Goal: Transaction & Acquisition: Purchase product/service

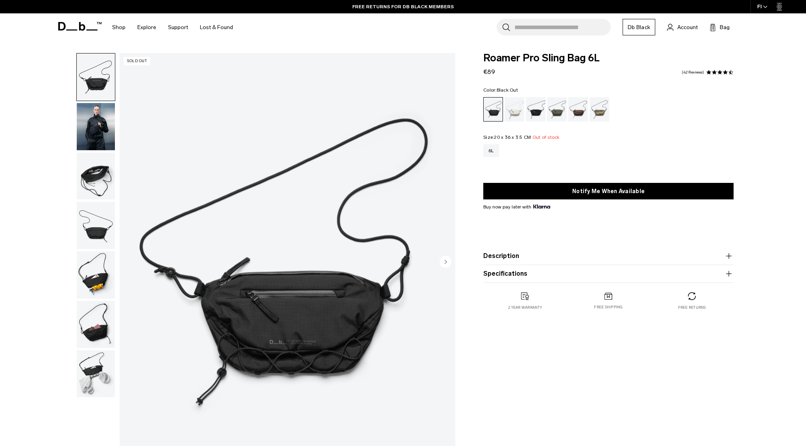
click at [97, 122] on img "button" at bounding box center [96, 126] width 38 height 47
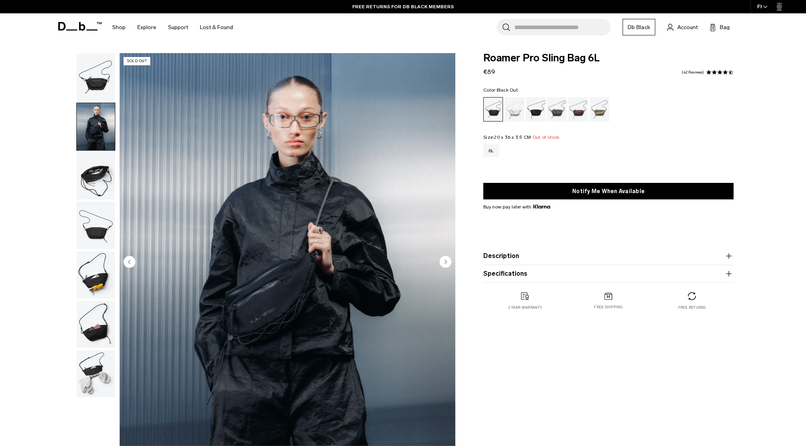
click at [100, 187] on img "button" at bounding box center [96, 176] width 38 height 47
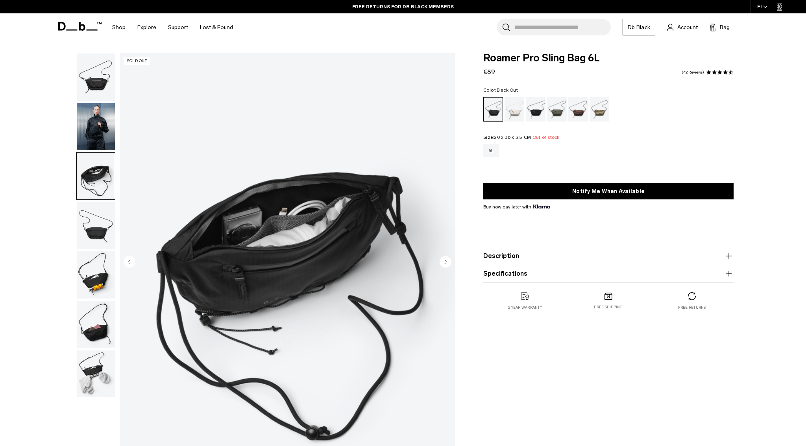
click at [100, 240] on img "button" at bounding box center [96, 225] width 38 height 47
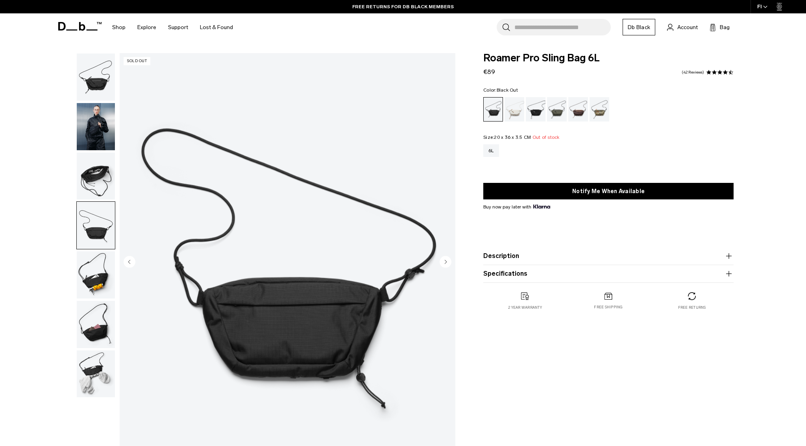
click at [96, 290] on img "button" at bounding box center [96, 274] width 38 height 47
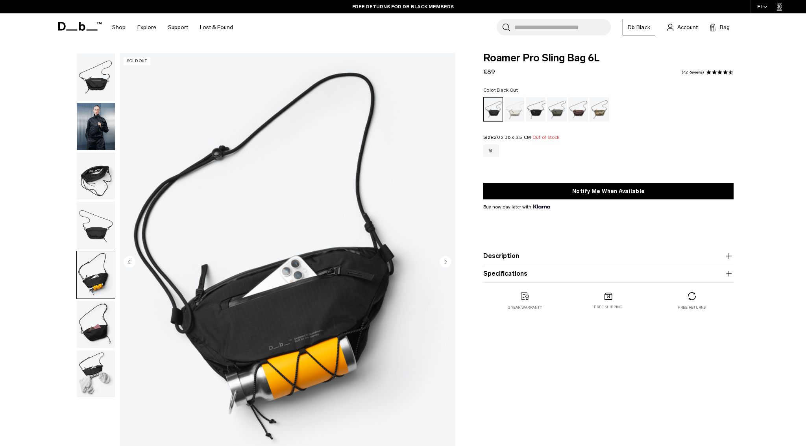
click at [98, 307] on img "button" at bounding box center [96, 324] width 38 height 47
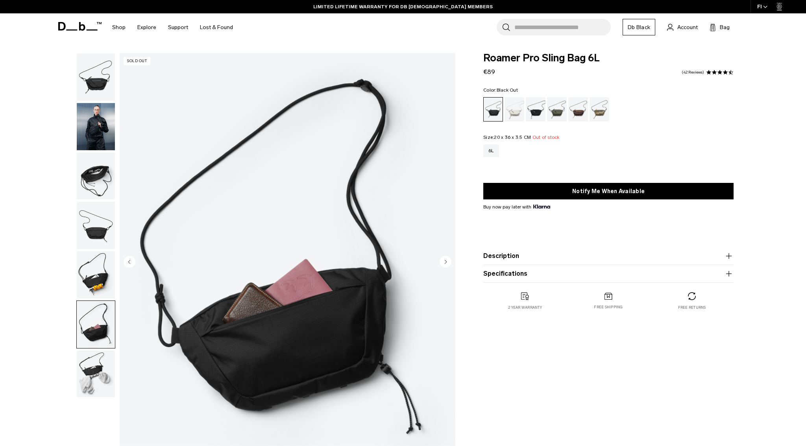
click at [102, 366] on img "button" at bounding box center [96, 374] width 38 height 47
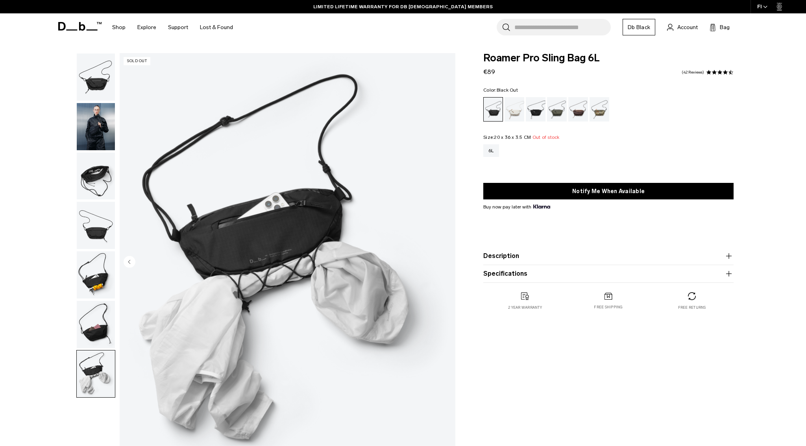
click at [98, 189] on img "button" at bounding box center [96, 176] width 38 height 47
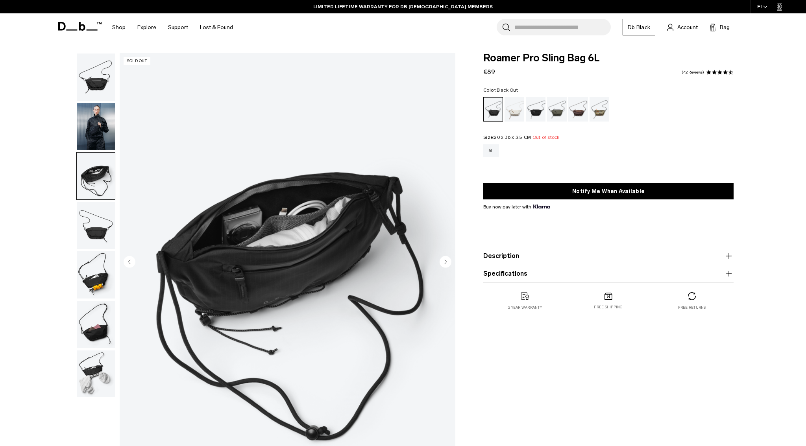
click at [102, 108] on img "button" at bounding box center [96, 126] width 38 height 47
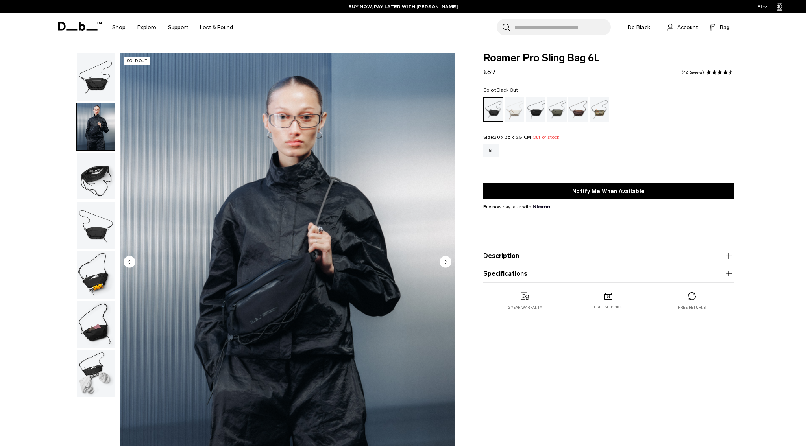
click at [102, 84] on img "button" at bounding box center [96, 77] width 38 height 47
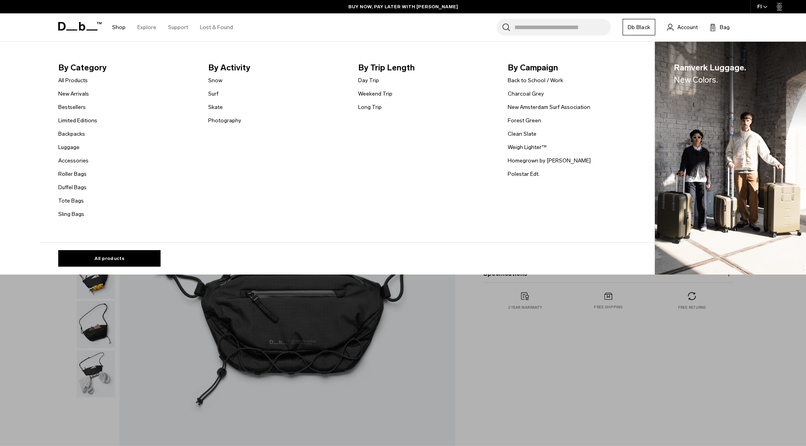
click at [120, 29] on link "Shop" at bounding box center [118, 27] width 13 height 28
